Goal: Task Accomplishment & Management: Manage account settings

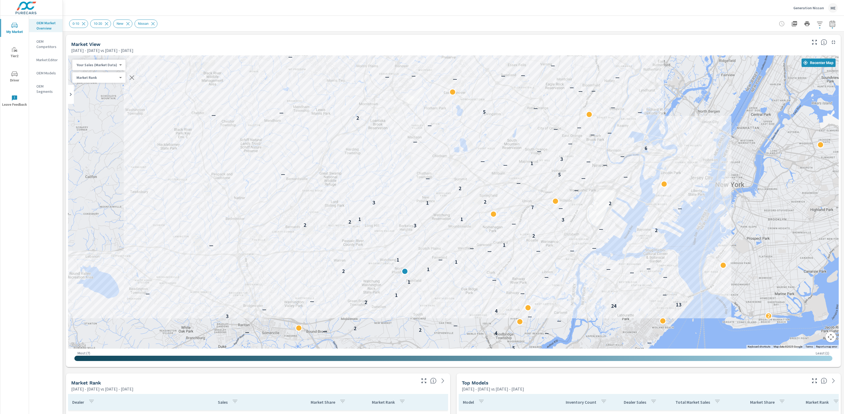
drag, startPoint x: 509, startPoint y: 174, endPoint x: 666, endPoint y: 86, distance: 179.6
click at [663, 50] on div "Market View May 01, 2025 - Jul 31, 2025 vs Feb 01, 2025 - Apr 30, 2025 ← Move l…" at bounding box center [453, 201] width 775 height 332
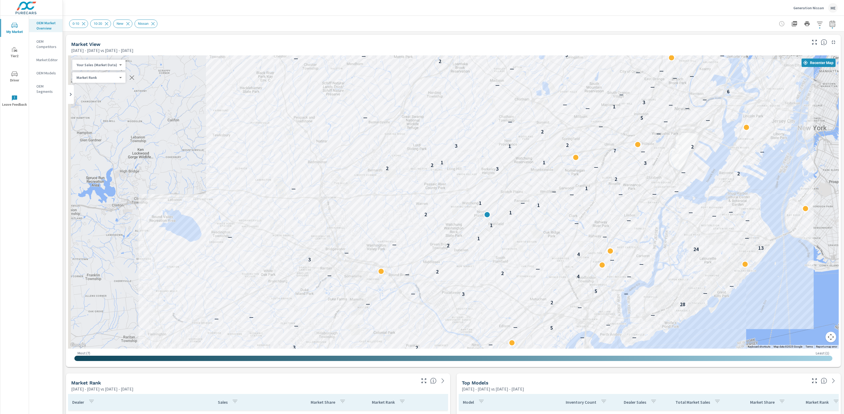
drag, startPoint x: 514, startPoint y: 273, endPoint x: 591, endPoint y: 216, distance: 96.2
click at [442, 31] on div "0-10 10-20 New Nissan" at bounding box center [453, 24] width 768 height 16
click at [458, 30] on div "0-10 10-20 New Nissan" at bounding box center [453, 24] width 768 height 16
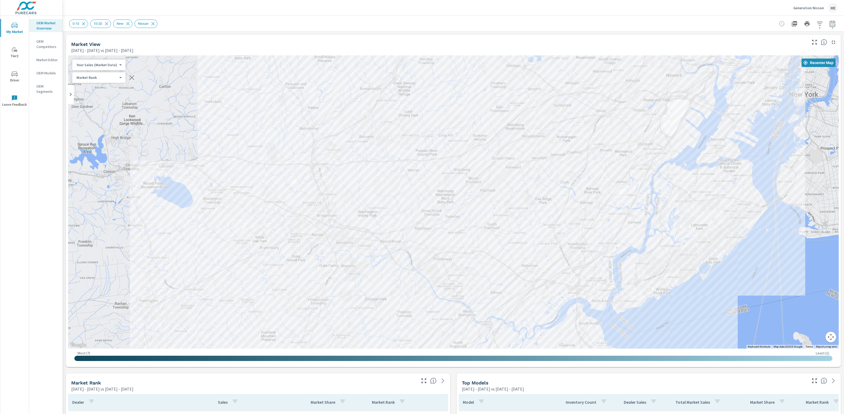
drag, startPoint x: 554, startPoint y: 229, endPoint x: 552, endPoint y: 210, distance: 19.1
click at [552, 210] on div "— — — — — — — — — — — — — 4 — — — — — 5 — 3 2 3 — — — 5 — — — — — — — 28 — 2 3 …" at bounding box center [782, 358] width 675 height 380
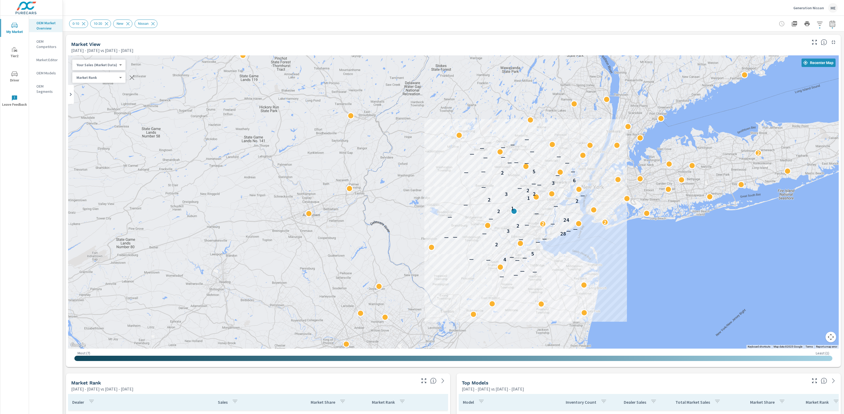
drag, startPoint x: 408, startPoint y: 225, endPoint x: 410, endPoint y: 228, distance: 3.4
click at [410, 228] on div "— — — — — — 4 — — — 5 2 — — — — — 28 — 3 — — 2 — 2 — 2 24 — — — 2 1 — — 2 2 1 —…" at bounding box center [453, 201] width 770 height 293
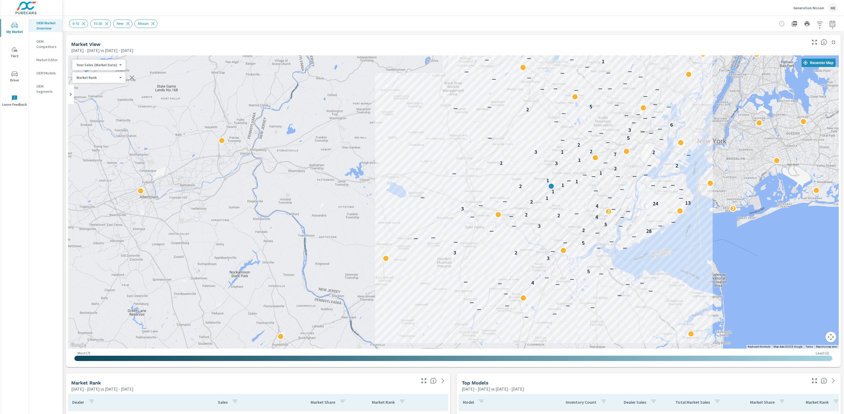
drag, startPoint x: 450, startPoint y: 232, endPoint x: 385, endPoint y: 227, distance: 65.6
click at [385, 227] on div "— — — — — — — — — — — — — 4 — — — — — 5 — 3 2 3 — — — 5 — — — — — — — 28 — 2 3 …" at bounding box center [453, 201] width 770 height 293
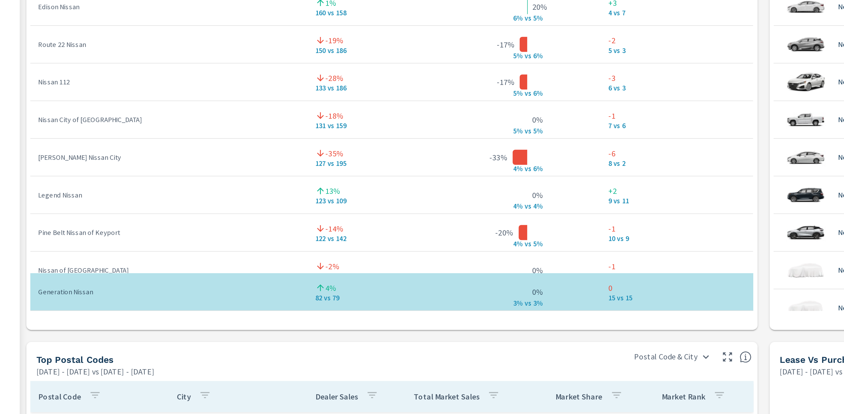
scroll to position [377, 0]
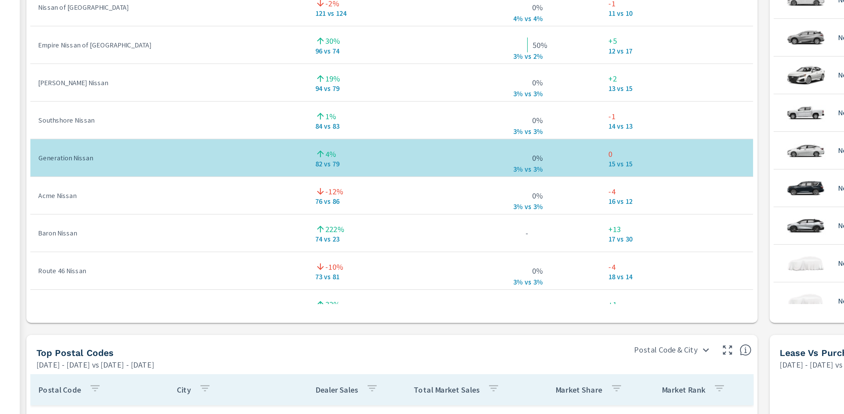
scroll to position [144, 0]
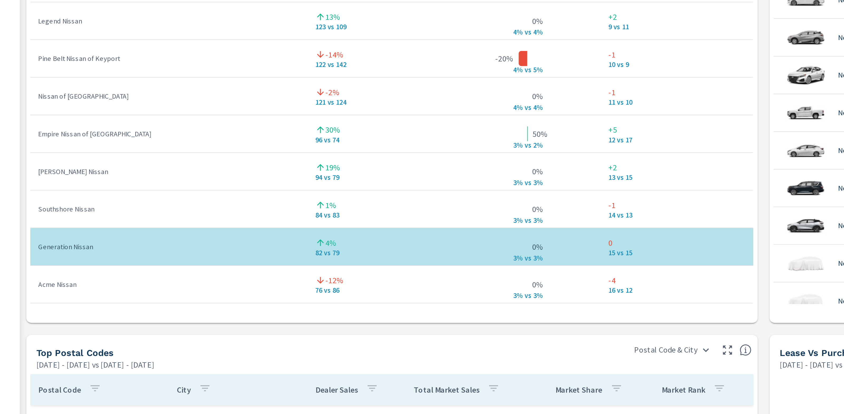
scroll to position [87, 0]
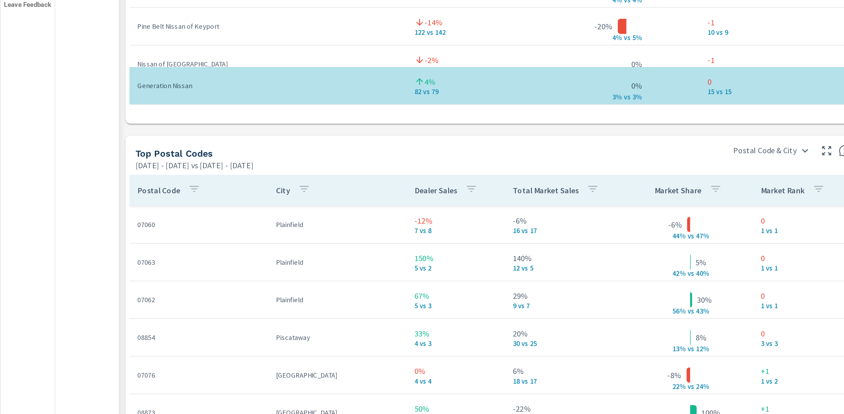
scroll to position [483, 0]
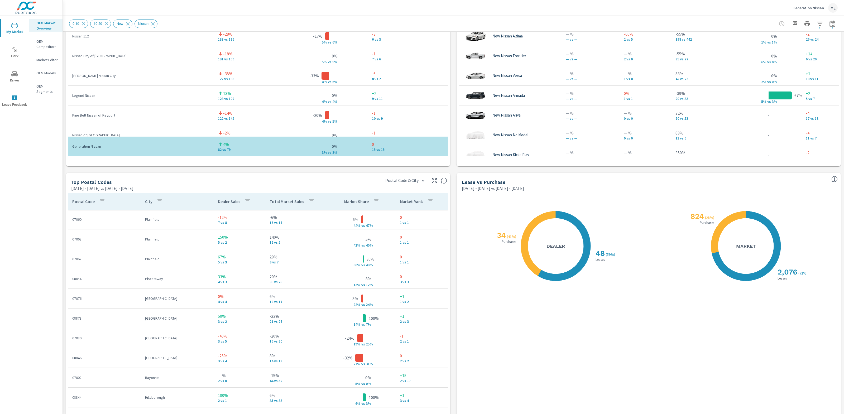
click at [308, 198] on icon "button" at bounding box center [311, 200] width 6 height 6
click at [327, 265] on p "DIFF" at bounding box center [330, 265] width 7 height 5
click at [316, 178] on div at bounding box center [422, 207] width 844 height 414
click at [281, 201] on p "Total Market Sales" at bounding box center [286, 201] width 35 height 5
click at [292, 200] on p "Total Market Sales" at bounding box center [286, 201] width 35 height 5
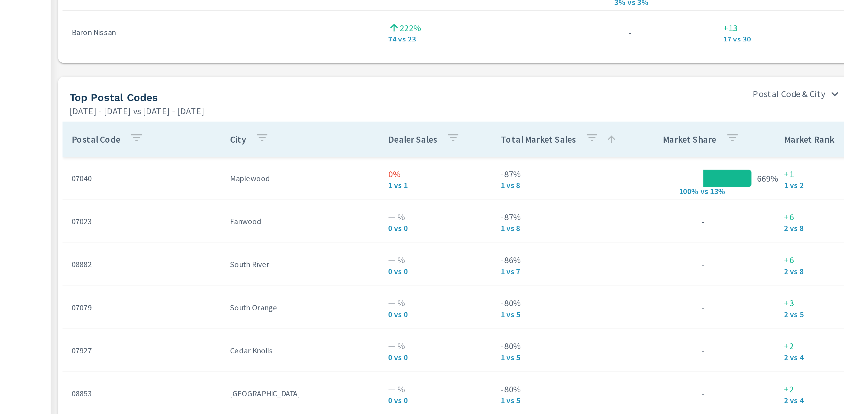
click at [278, 170] on div "Market View May 01, 2025 - Jul 31, 2025 vs Feb 01, 2025 - Apr 30, 2025 ← Move l…" at bounding box center [453, 0] width 781 height 903
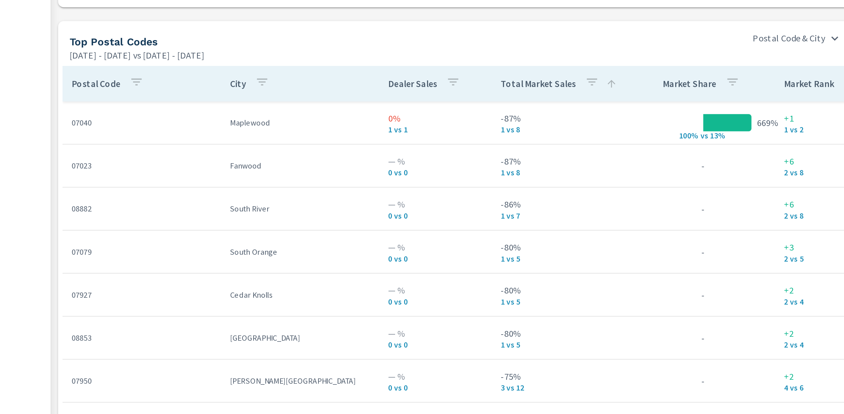
scroll to position [520, 0]
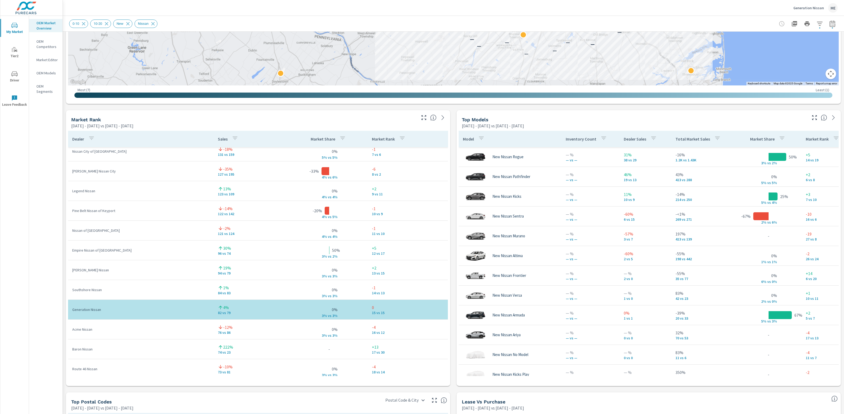
scroll to position [255, 0]
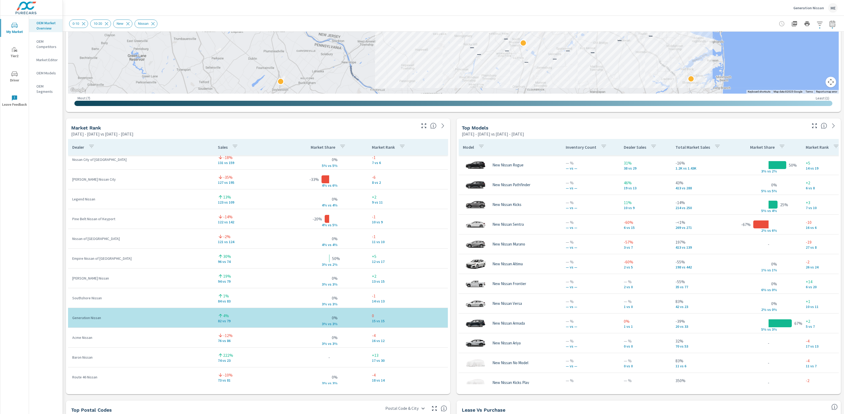
click at [453, 262] on div "Market View May 01, 2025 - Jul 31, 2025 vs Feb 01, 2025 - Apr 30, 2025 ← Move l…" at bounding box center [453, 228] width 781 height 903
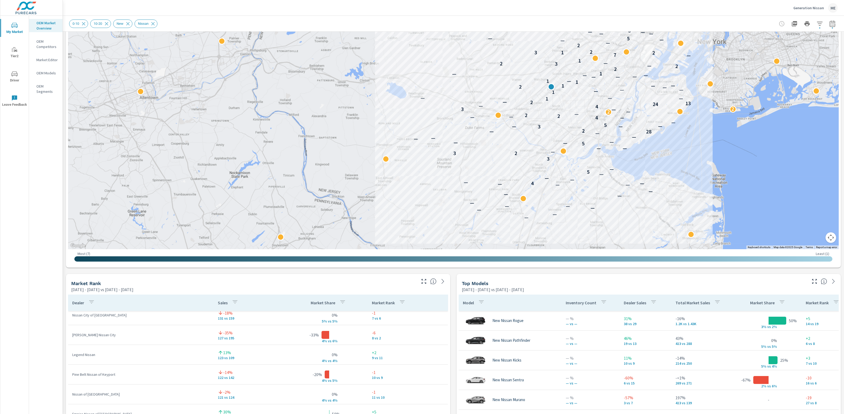
scroll to position [95, 0]
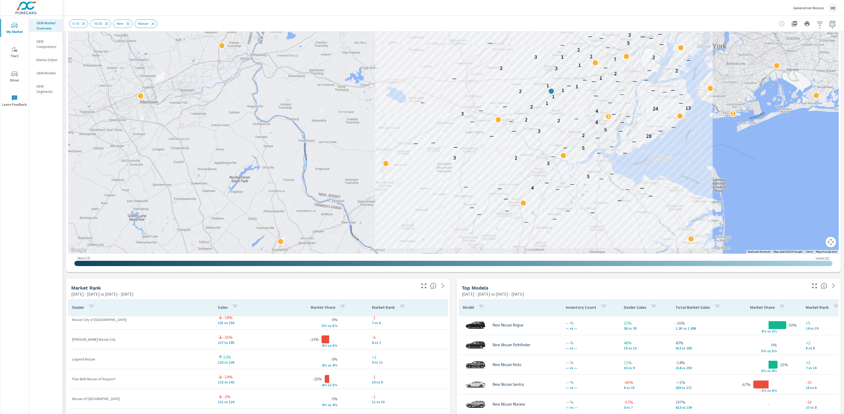
click at [455, 284] on div "Market View May 01, 2025 - Jul 31, 2025 vs Feb 01, 2025 - Apr 30, 2025 ← Move l…" at bounding box center [453, 388] width 781 height 903
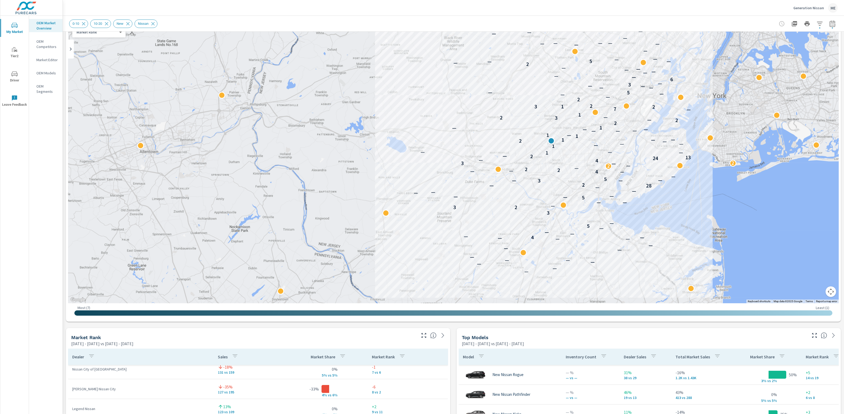
scroll to position [44, 0]
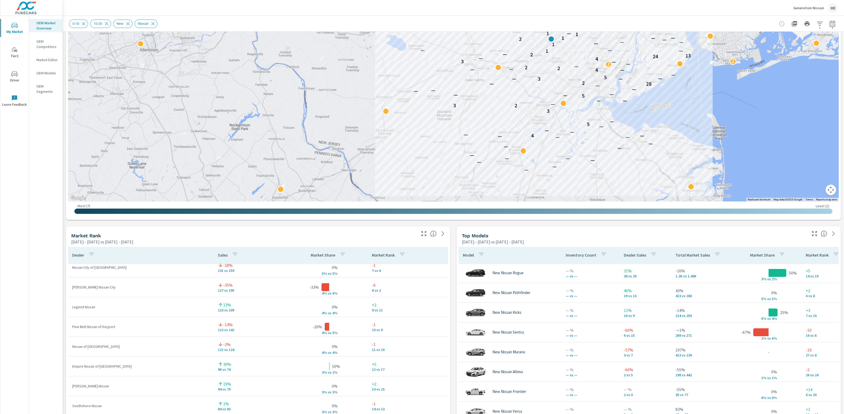
scroll to position [148, 0]
click at [454, 305] on div "Market View May 01, 2025 - Jul 31, 2025 vs Feb 01, 2025 - Apr 30, 2025 ← Move l…" at bounding box center [453, 335] width 781 height 903
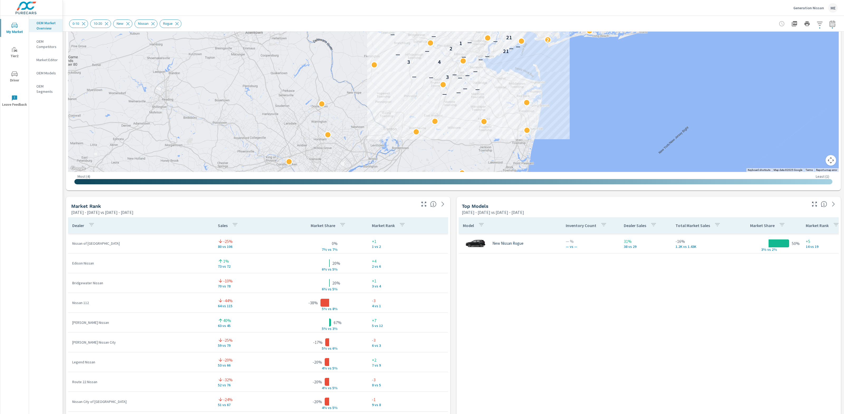
scroll to position [188, 0]
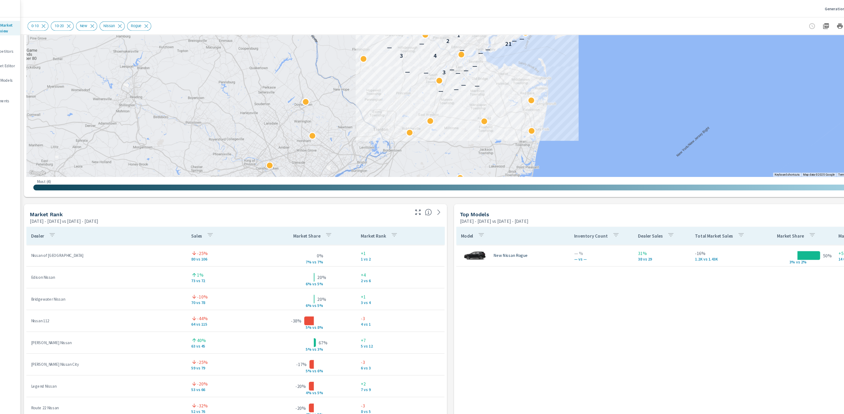
click at [452, 286] on div "Market View May 01, 2025 - Jul 31, 2025 vs Feb 01, 2025 - Apr 30, 2025 ← Move l…" at bounding box center [453, 295] width 781 height 903
click at [452, 288] on div "Market View May 01, 2025 - Jul 31, 2025 vs Feb 01, 2025 - Apr 30, 2025 ← Move l…" at bounding box center [453, 295] width 781 height 903
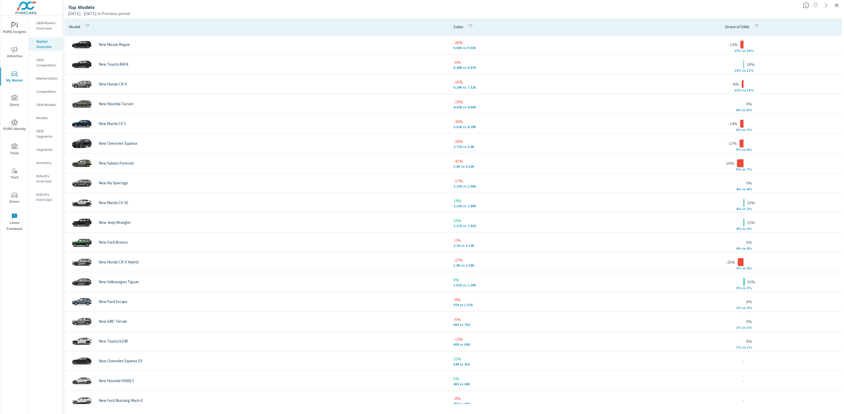
scroll to position [20, 0]
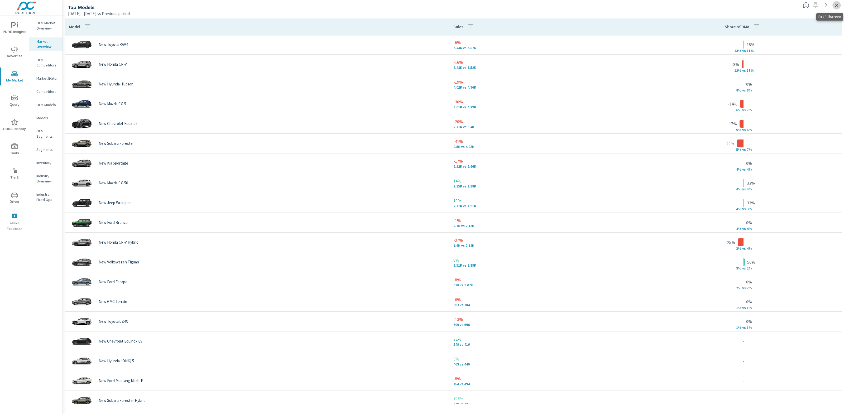
click at [838, 6] on icon "button" at bounding box center [836, 5] width 6 height 6
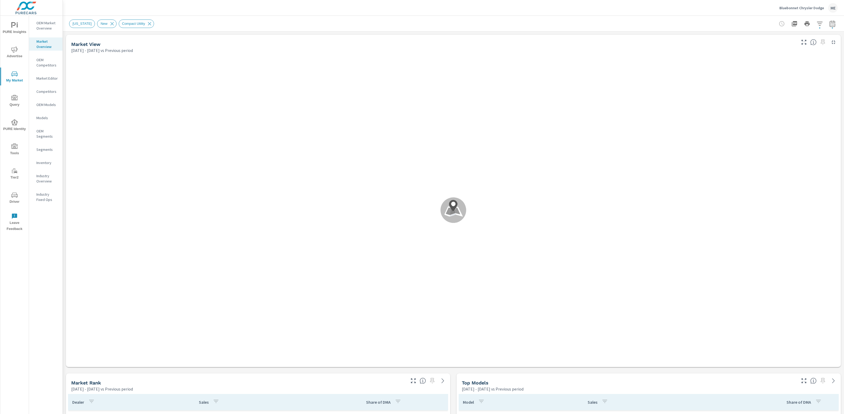
click at [499, 31] on header "NEW YORK New Compact Utility" at bounding box center [453, 24] width 781 height 16
click at [503, 30] on div "NEW YORK New Compact Utility" at bounding box center [453, 24] width 768 height 16
click at [503, 29] on div "NEW YORK New Compact Utility" at bounding box center [453, 24] width 768 height 16
click at [506, 27] on div "NEW YORK New Compact Utility" at bounding box center [416, 24] width 695 height 8
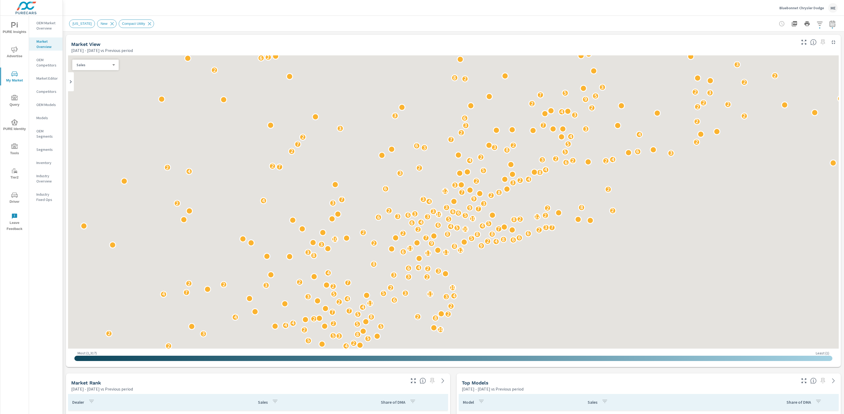
click at [185, 26] on div "NEW YORK New Compact Utility" at bounding box center [416, 24] width 695 height 8
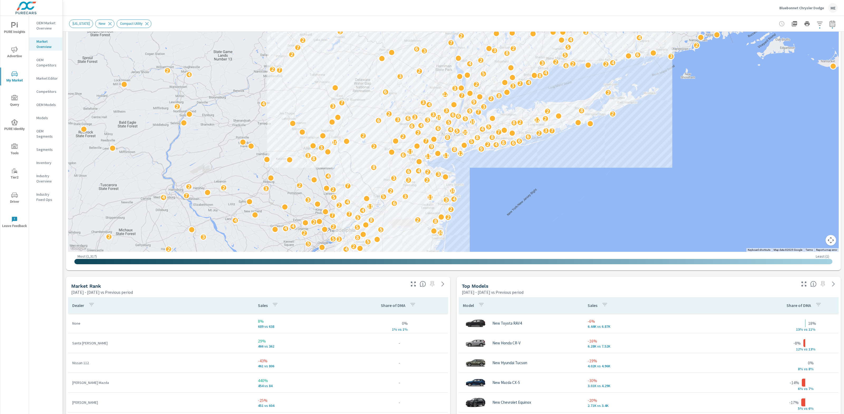
scroll to position [97, 0]
click at [805, 285] on icon "button" at bounding box center [803, 283] width 5 height 5
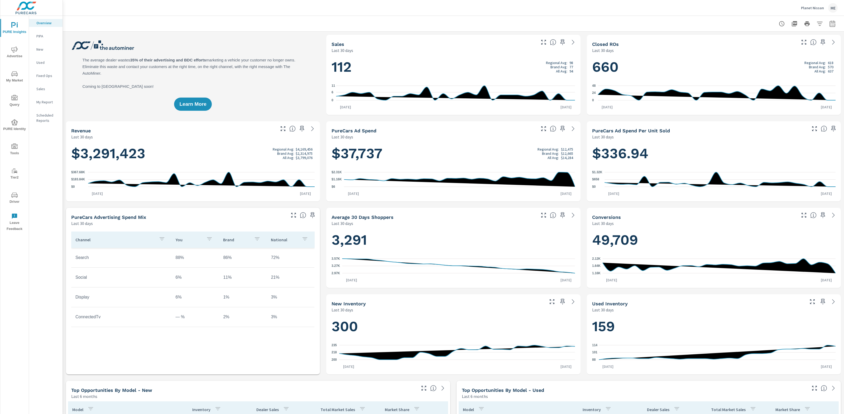
click at [596, 23] on div at bounding box center [453, 24] width 768 height 16
click at [598, 23] on div at bounding box center [453, 24] width 768 height 16
click at [597, 22] on div at bounding box center [453, 24] width 768 height 16
click at [618, 21] on div at bounding box center [453, 24] width 768 height 16
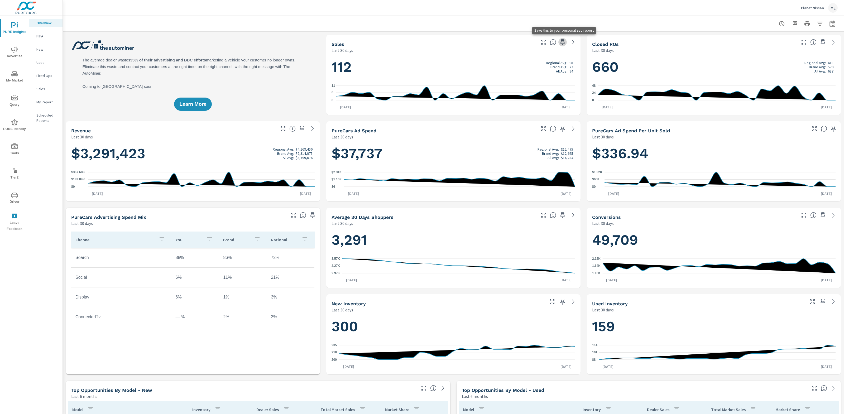
click at [563, 42] on icon "button" at bounding box center [562, 42] width 4 height 6
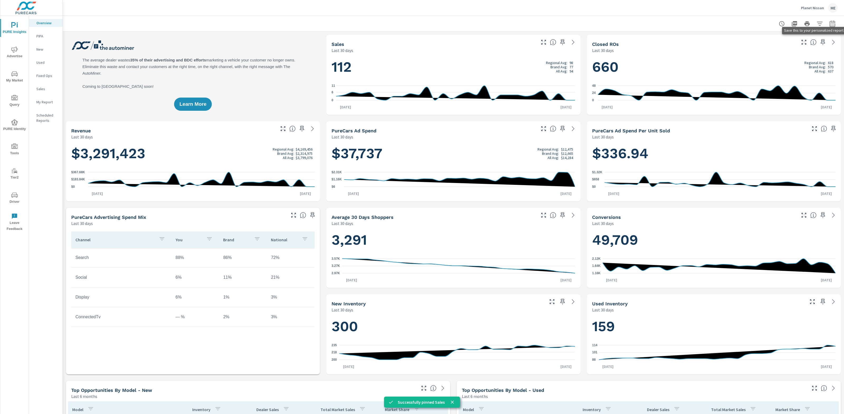
click at [822, 41] on icon "button" at bounding box center [822, 42] width 6 height 6
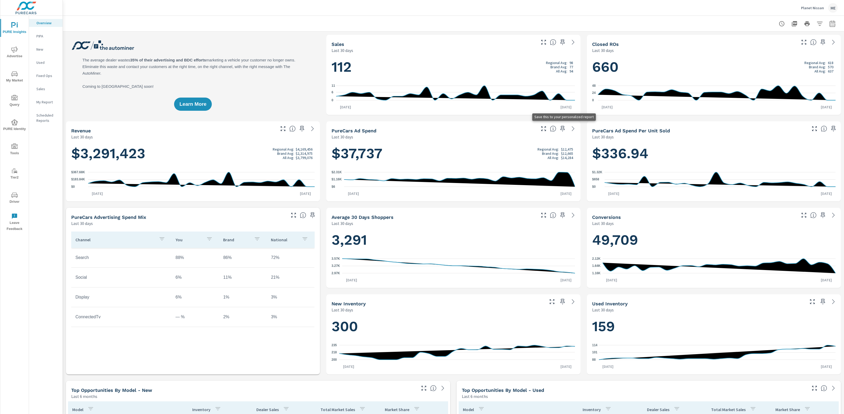
click at [561, 129] on icon "button" at bounding box center [562, 129] width 6 height 6
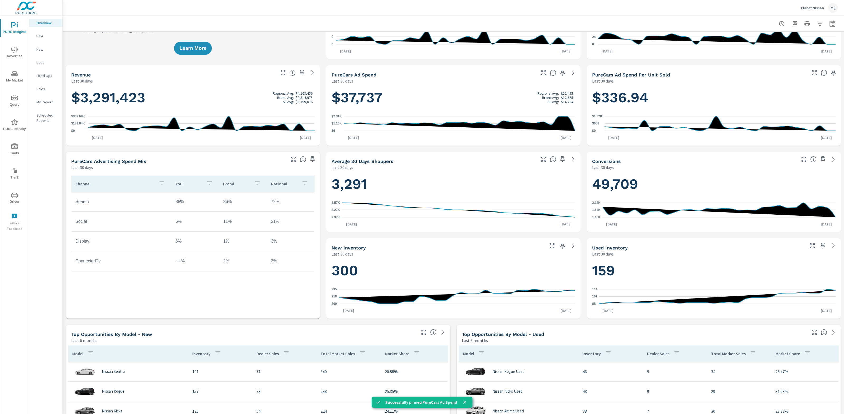
scroll to position [56, 0]
click at [833, 73] on icon "button" at bounding box center [833, 73] width 4 height 6
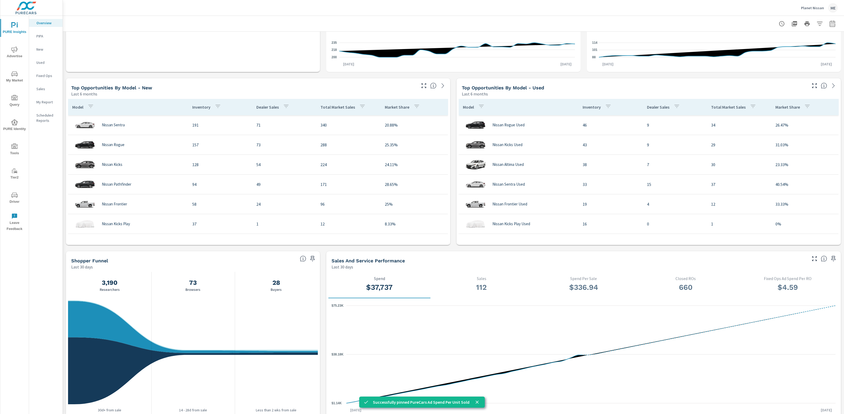
scroll to position [317, 0]
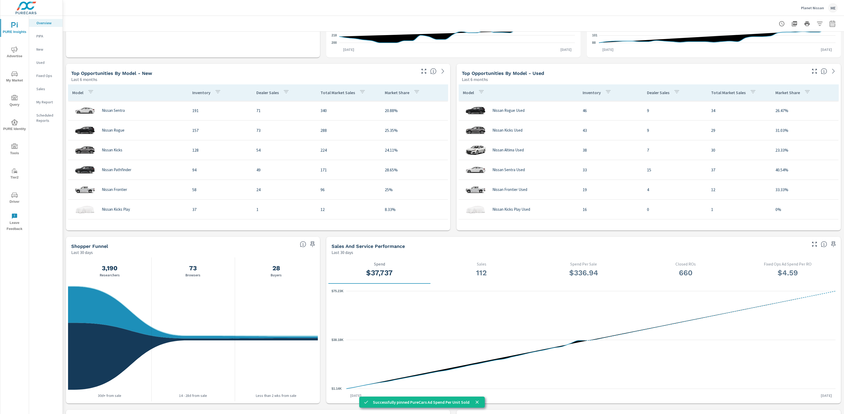
click at [313, 245] on icon "button" at bounding box center [312, 244] width 6 height 6
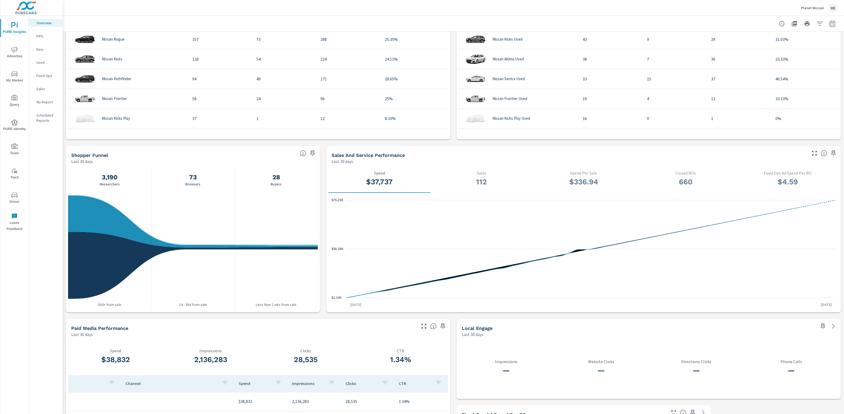
scroll to position [483, 0]
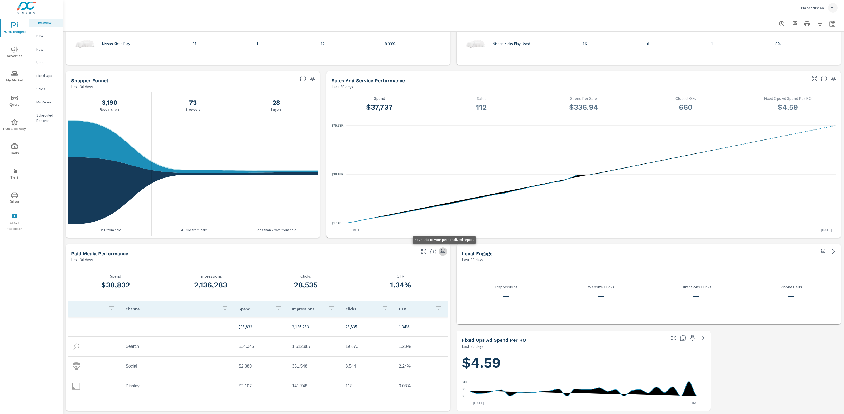
click at [443, 250] on icon "button" at bounding box center [443, 251] width 6 height 6
click at [43, 103] on p "My Report" at bounding box center [47, 101] width 22 height 5
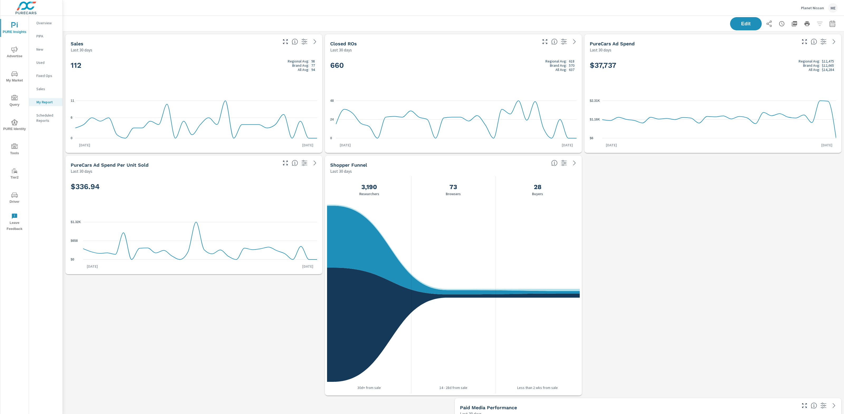
scroll to position [609, 781]
click at [606, 231] on div "Sales Last 30 days 112 Regional Avg: 98 Brand Avg: 77 All Avg: 94 0 6 11 Sep 2n…" at bounding box center [453, 336] width 781 height 609
click at [47, 22] on p "Overview" at bounding box center [47, 22] width 22 height 5
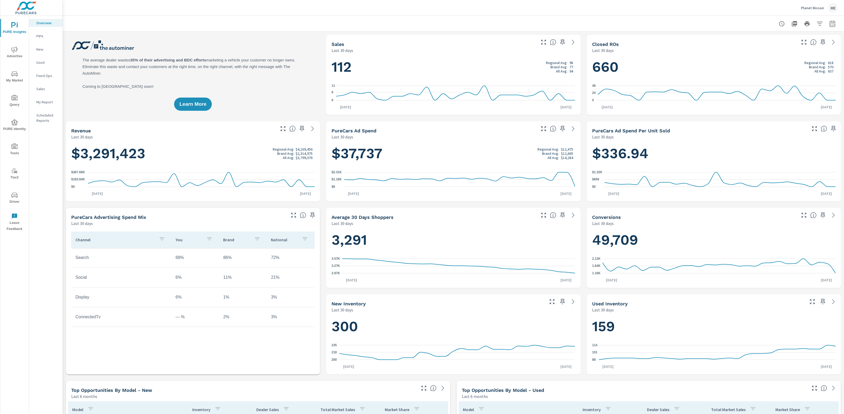
click at [593, 23] on div at bounding box center [453, 24] width 768 height 16
click at [587, 74] on div "660 Regional Avg: 618 Brand Avg: 570 All Avg: 637 0 24 48 Sep 2nd Oct 1st" at bounding box center [714, 84] width 254 height 62
click at [587, 77] on div "660 Regional Avg: 618 Brand Avg: 570 All Avg: 637 0 24 48 Sep 2nd Oct 1st" at bounding box center [714, 84] width 254 height 62
click at [621, 23] on div at bounding box center [453, 24] width 768 height 16
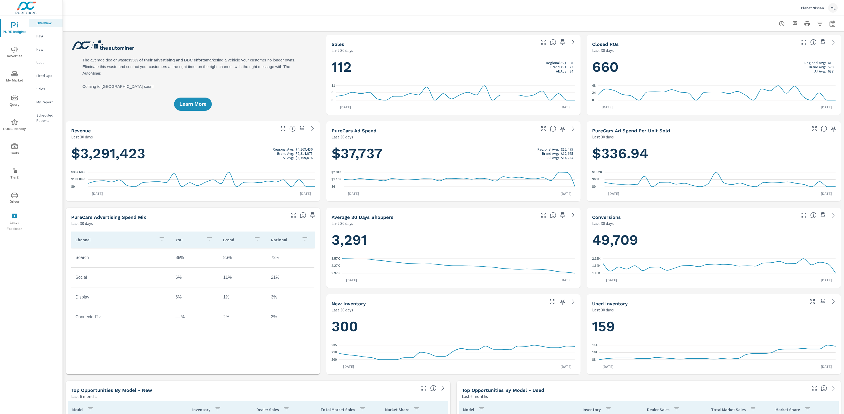
click at [576, 19] on div at bounding box center [453, 24] width 768 height 16
click at [600, 18] on div at bounding box center [453, 24] width 768 height 16
click at [597, 19] on div at bounding box center [453, 24] width 768 height 16
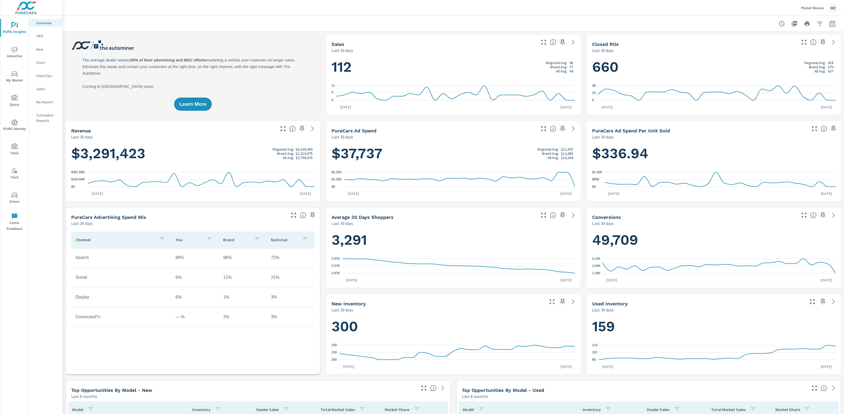
drag, startPoint x: 331, startPoint y: 50, endPoint x: 370, endPoint y: 51, distance: 39.3
click at [370, 51] on div "Last 30 days" at bounding box center [432, 50] width 203 height 6
click at [420, 13] on div "Planet Nissan ME" at bounding box center [453, 8] width 768 height 16
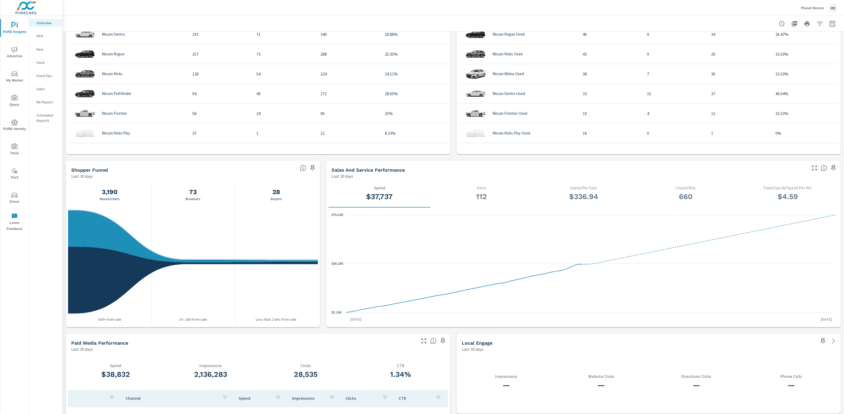
scroll to position [394, 0]
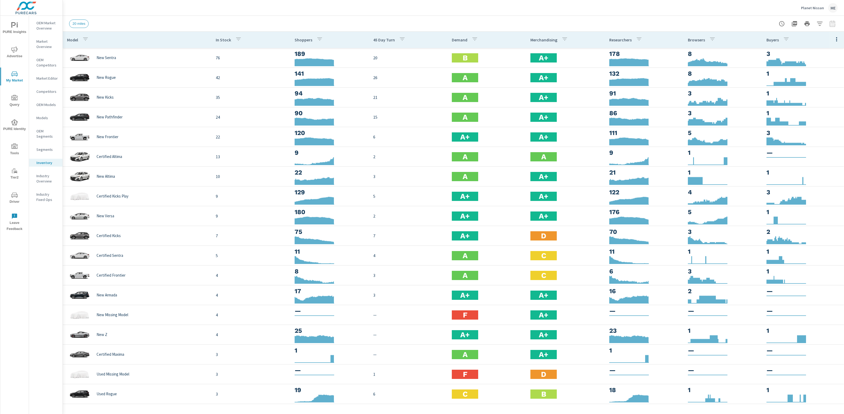
click at [135, 20] on div "20 miles" at bounding box center [416, 24] width 695 height 8
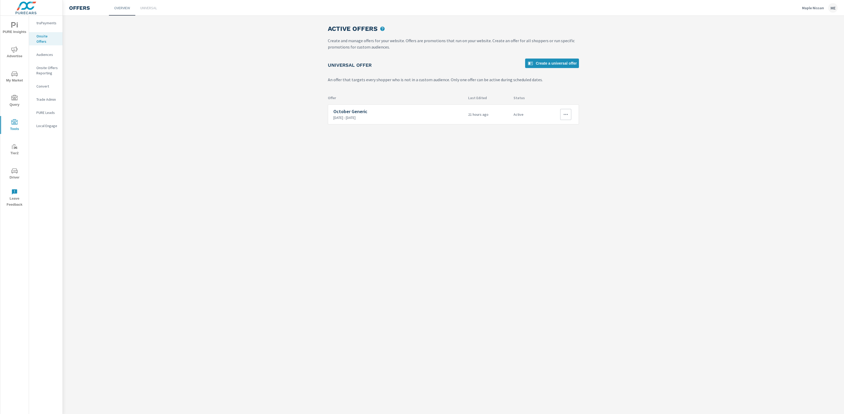
click at [563, 113] on icon "button" at bounding box center [565, 114] width 6 height 6
click at [557, 129] on link "Edit" at bounding box center [555, 126] width 29 height 13
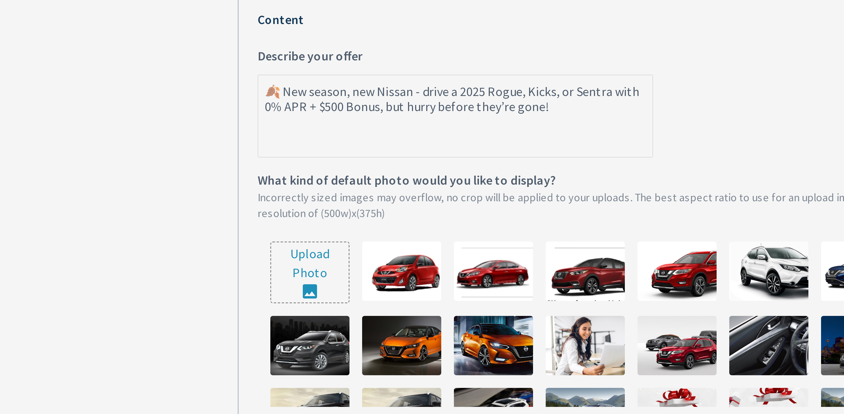
drag, startPoint x: 428, startPoint y: 176, endPoint x: 336, endPoint y: 159, distance: 93.8
click at [336, 159] on label "🍂 New season, new Nissan - drive a 2025 Rogue, Kicks, or Sentra with 0% APR + $…" at bounding box center [453, 174] width 238 height 37
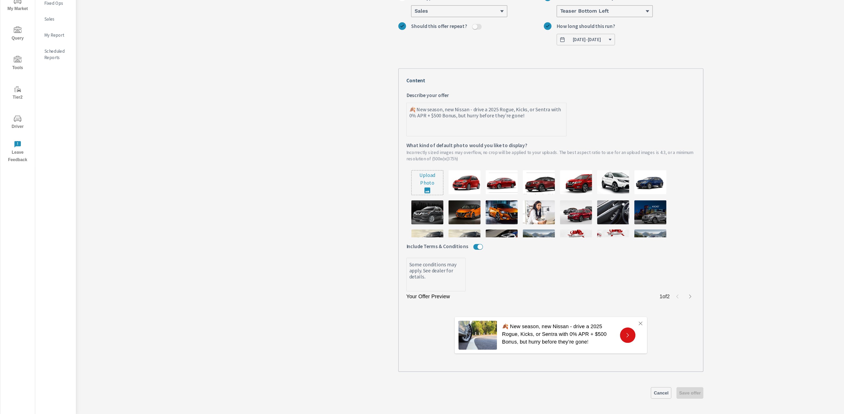
type textarea "x"
